Goal: Task Accomplishment & Management: Manage account settings

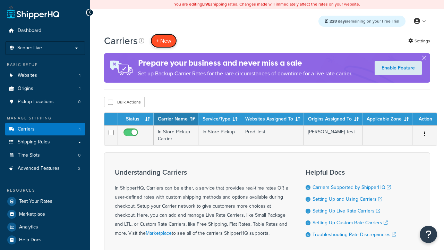
click at [164, 41] on button "+ New" at bounding box center [164, 41] width 26 height 14
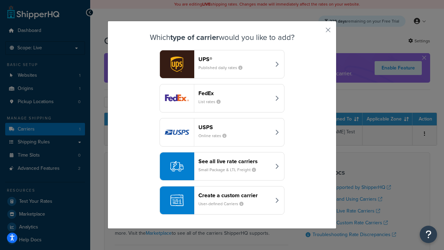
click at [235, 93] on header "FedEx" at bounding box center [234, 93] width 73 height 7
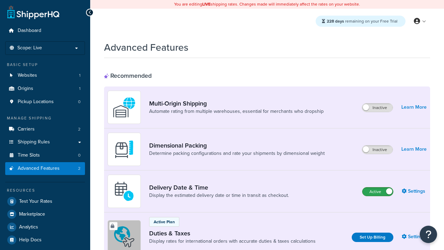
click at [378, 192] on label "Active" at bounding box center [378, 191] width 31 height 8
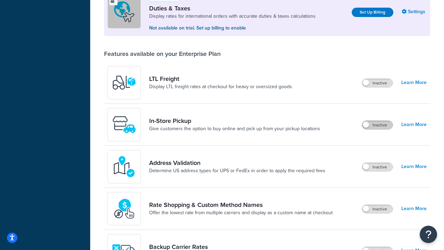
scroll to position [212, 0]
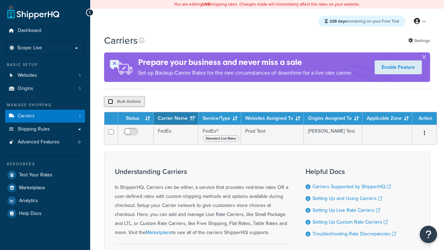
click at [110, 102] on input "checkbox" at bounding box center [110, 101] width 5 height 5
checkbox input "true"
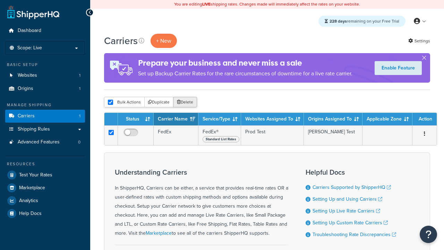
click at [187, 102] on button "Delete" at bounding box center [185, 102] width 24 height 10
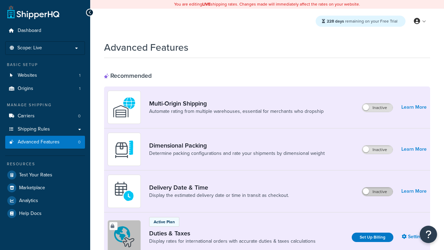
click at [377, 187] on label "Inactive" at bounding box center [377, 191] width 31 height 8
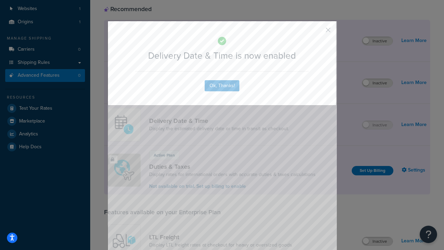
click at [318, 32] on button "button" at bounding box center [318, 33] width 2 height 2
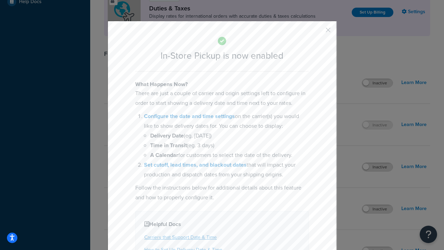
click at [318, 32] on button "button" at bounding box center [318, 33] width 2 height 2
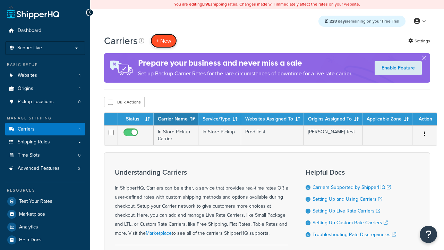
click at [164, 41] on button "+ New" at bounding box center [164, 41] width 26 height 14
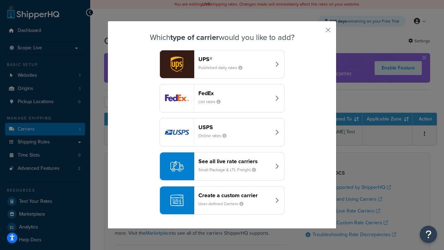
click at [222, 200] on div "Create a custom carrier User-defined Carriers" at bounding box center [234, 200] width 73 height 17
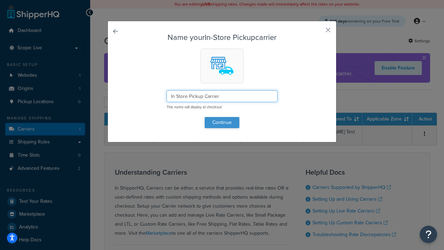
type input "In Store Pickup Carrier"
click at [222, 122] on button "Continue" at bounding box center [222, 122] width 35 height 11
